Goal: Task Accomplishment & Management: Manage account settings

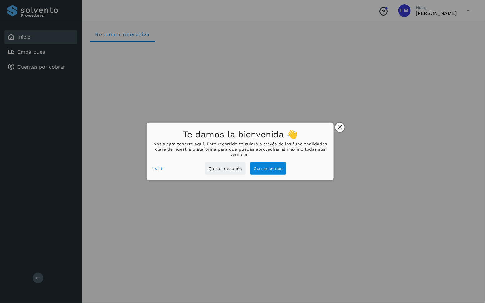
click at [340, 129] on icon "close," at bounding box center [340, 127] width 4 height 4
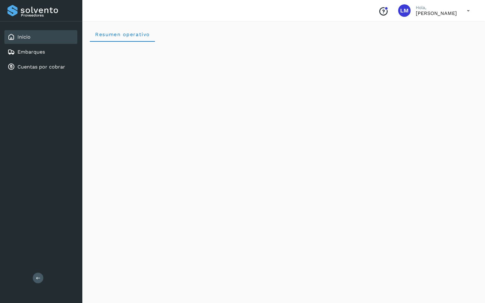
click at [469, 10] on icon at bounding box center [468, 10] width 13 height 13
click at [433, 26] on div "Cerrar sesión" at bounding box center [437, 28] width 74 height 12
